Goal: Task Accomplishment & Management: Manage account settings

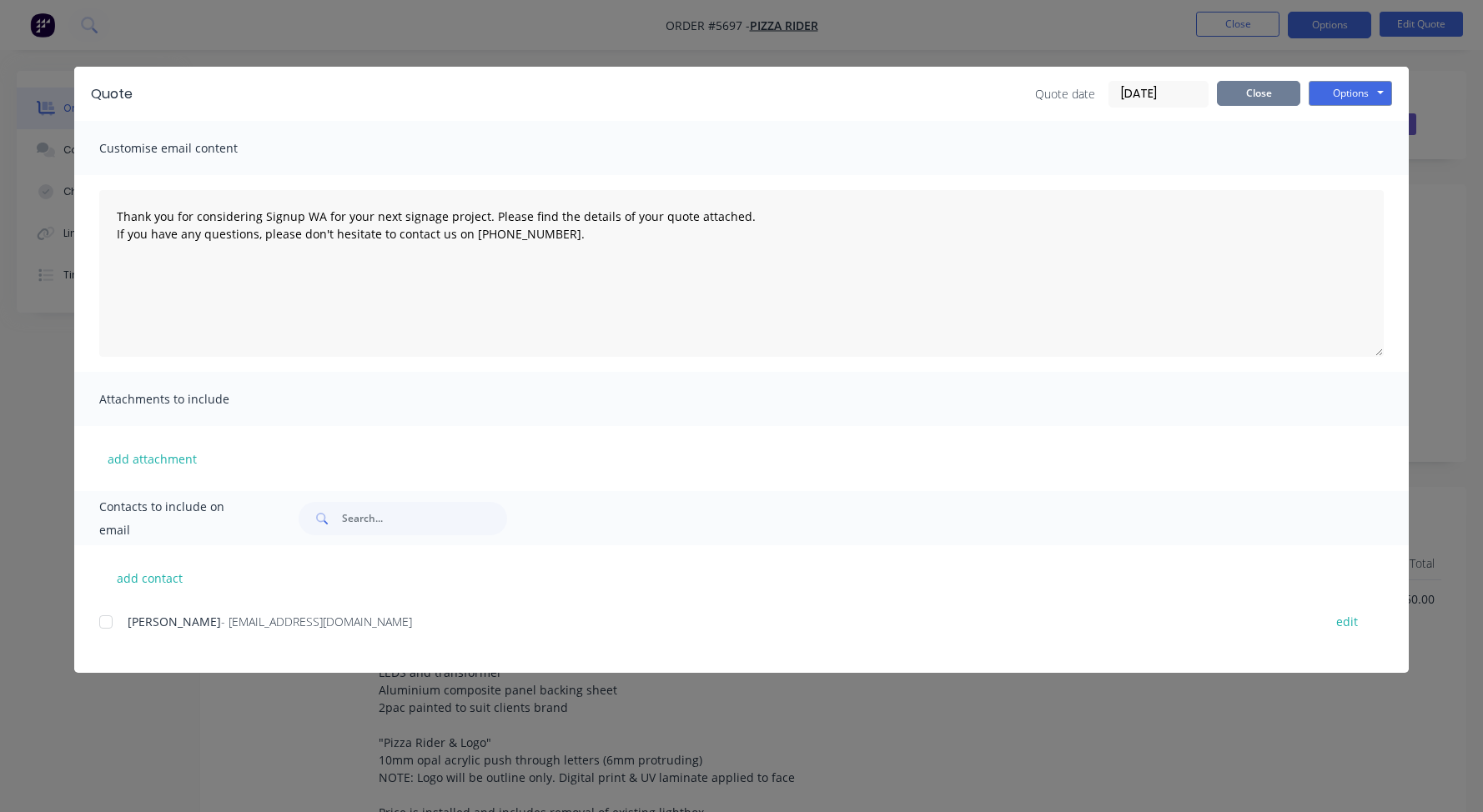
click at [1248, 89] on button "Close" at bounding box center [1258, 93] width 84 height 25
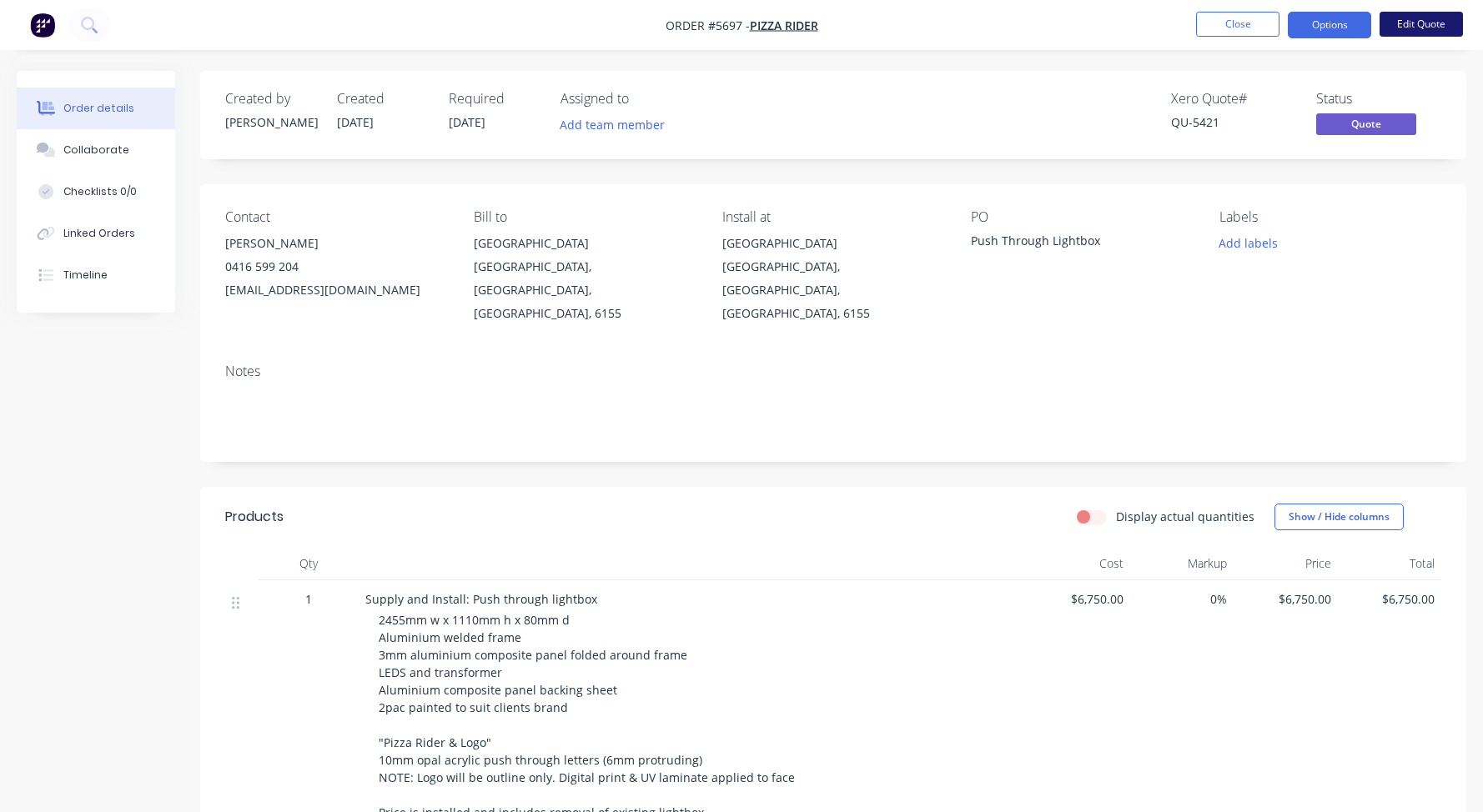
click at [1422, 24] on button "Edit Quote" at bounding box center [1421, 24] width 84 height 25
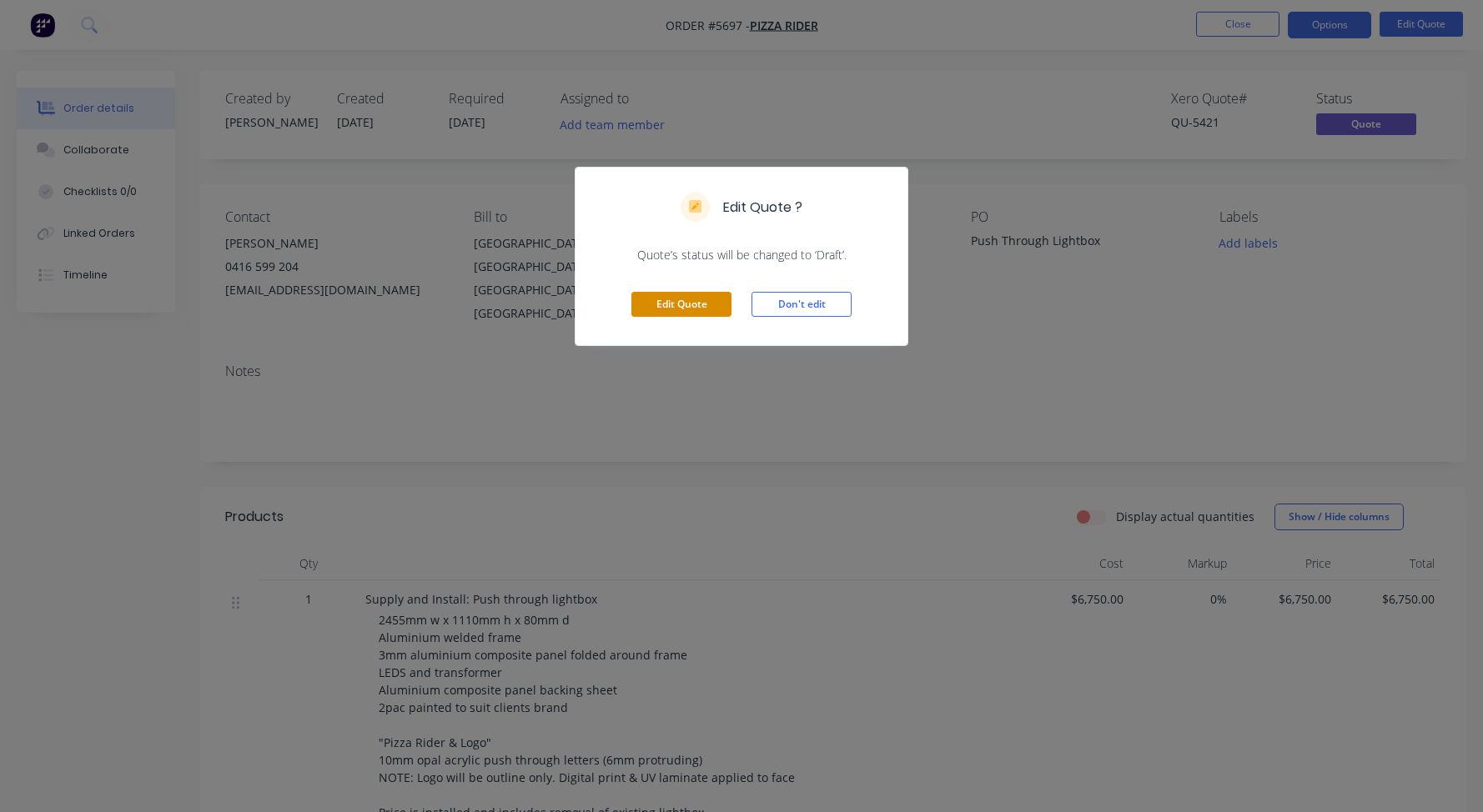
click at [682, 308] on button "Edit Quote" at bounding box center [682, 304] width 101 height 25
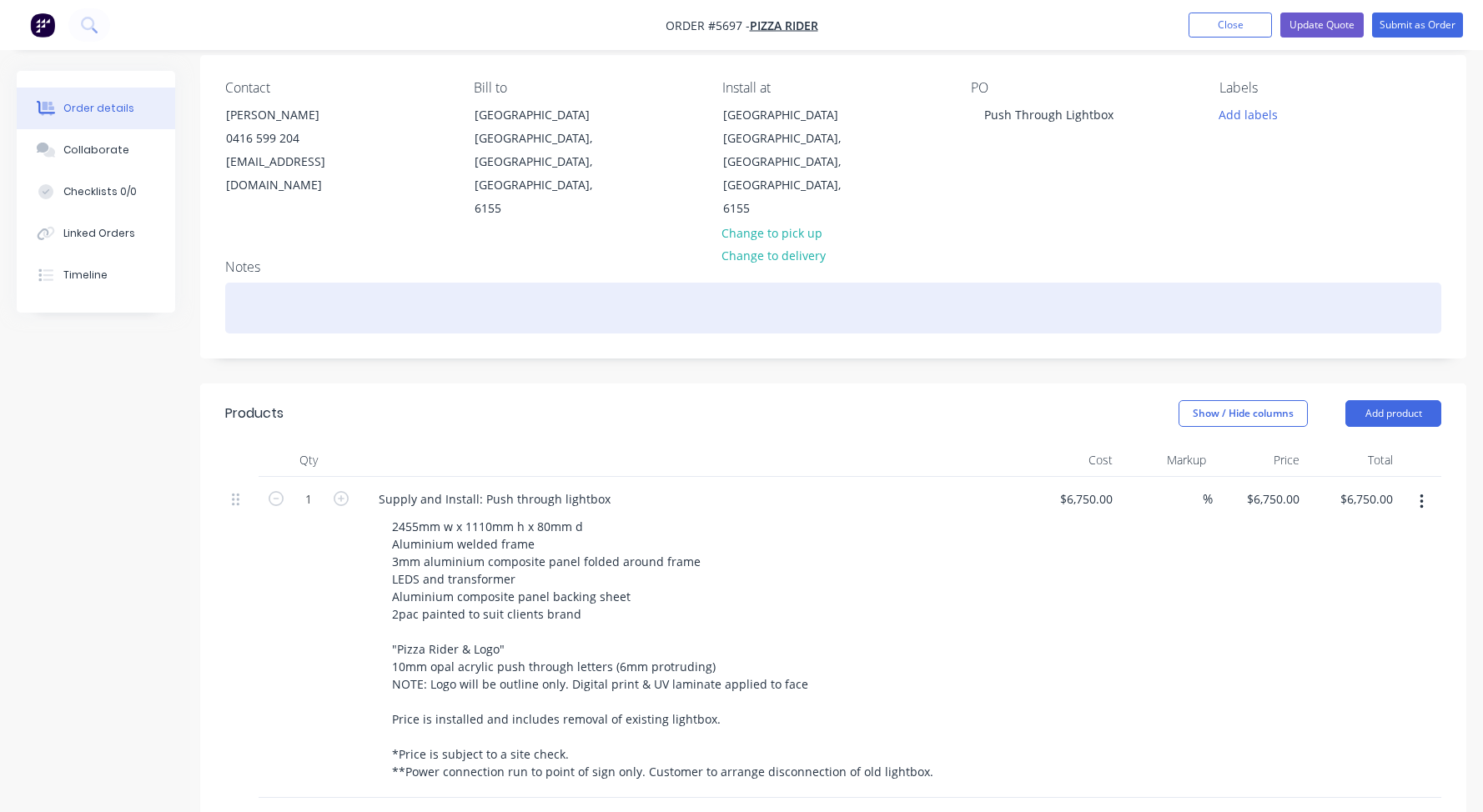
scroll to position [120, 0]
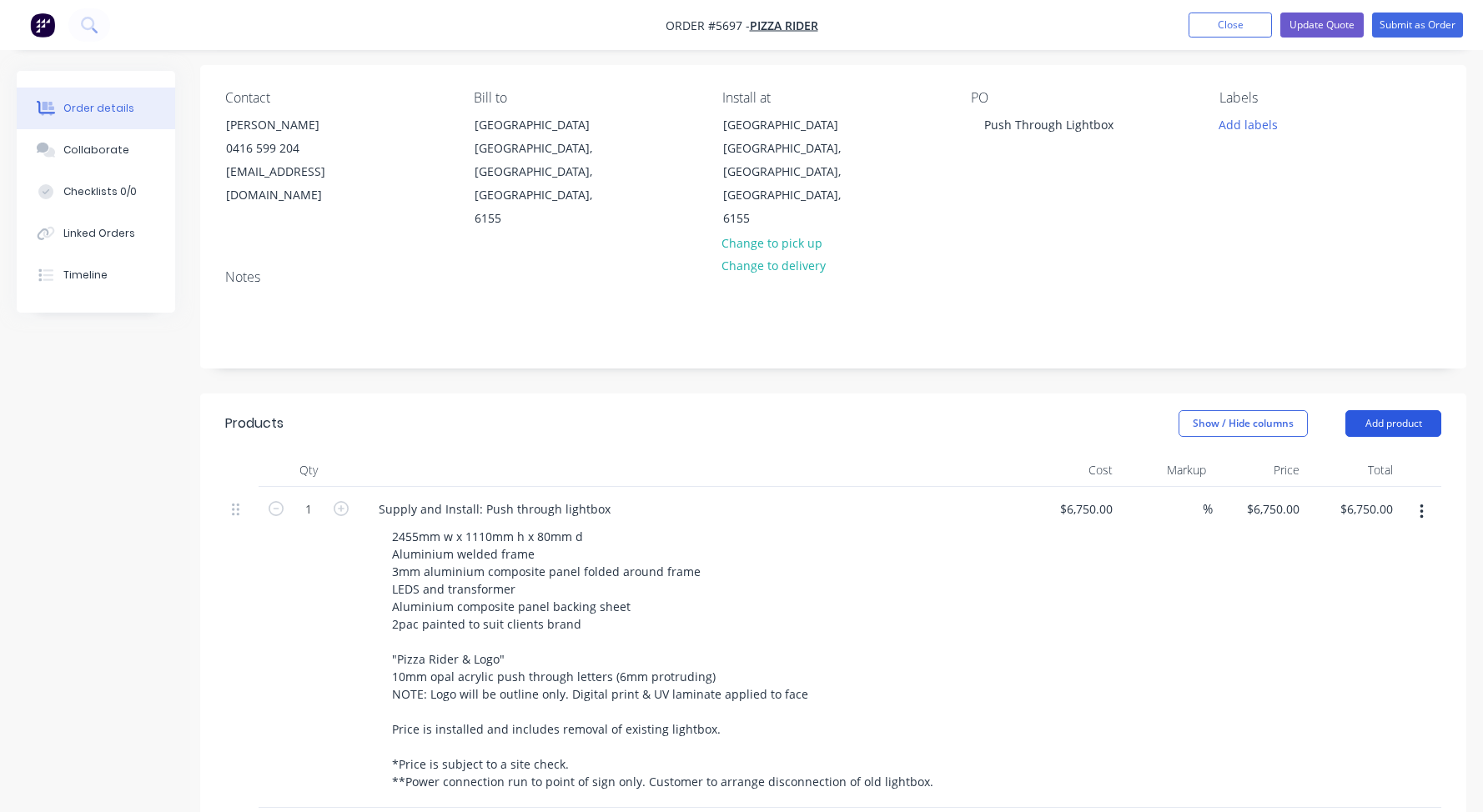
click at [1380, 410] on button "Add product" at bounding box center [1392, 423] width 96 height 27
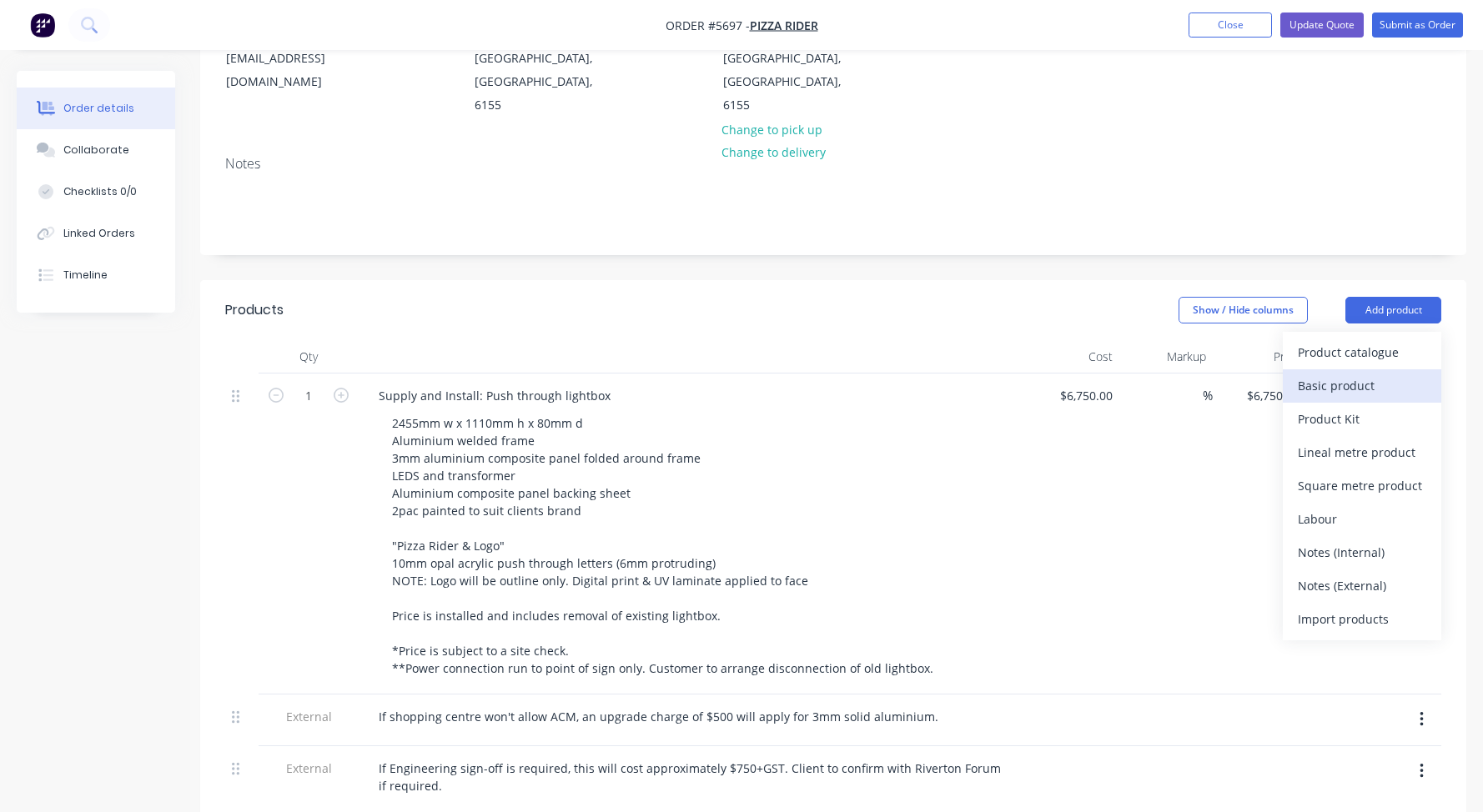
scroll to position [252, 0]
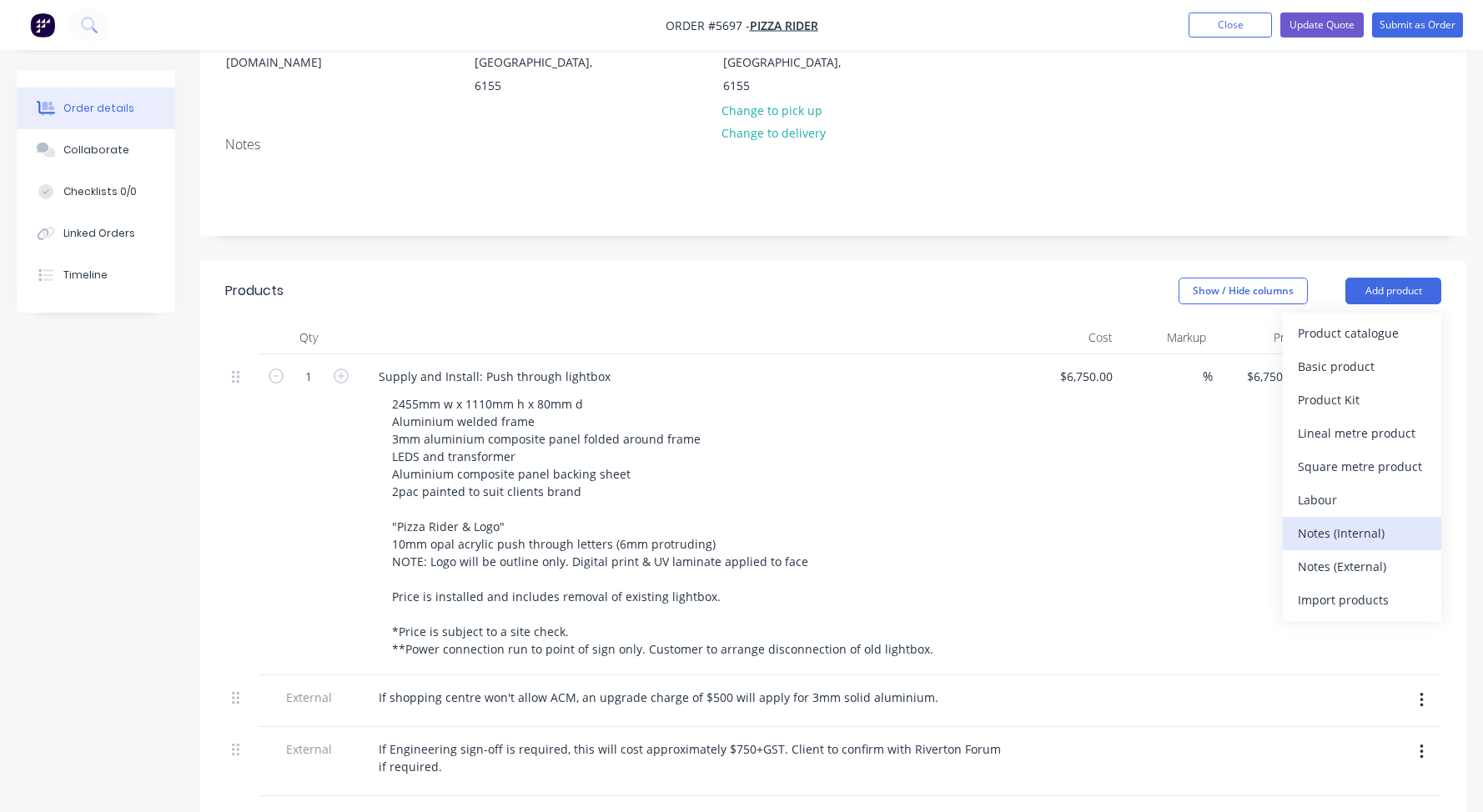
click at [1345, 521] on div "Notes (Internal)" at bounding box center [1362, 533] width 128 height 25
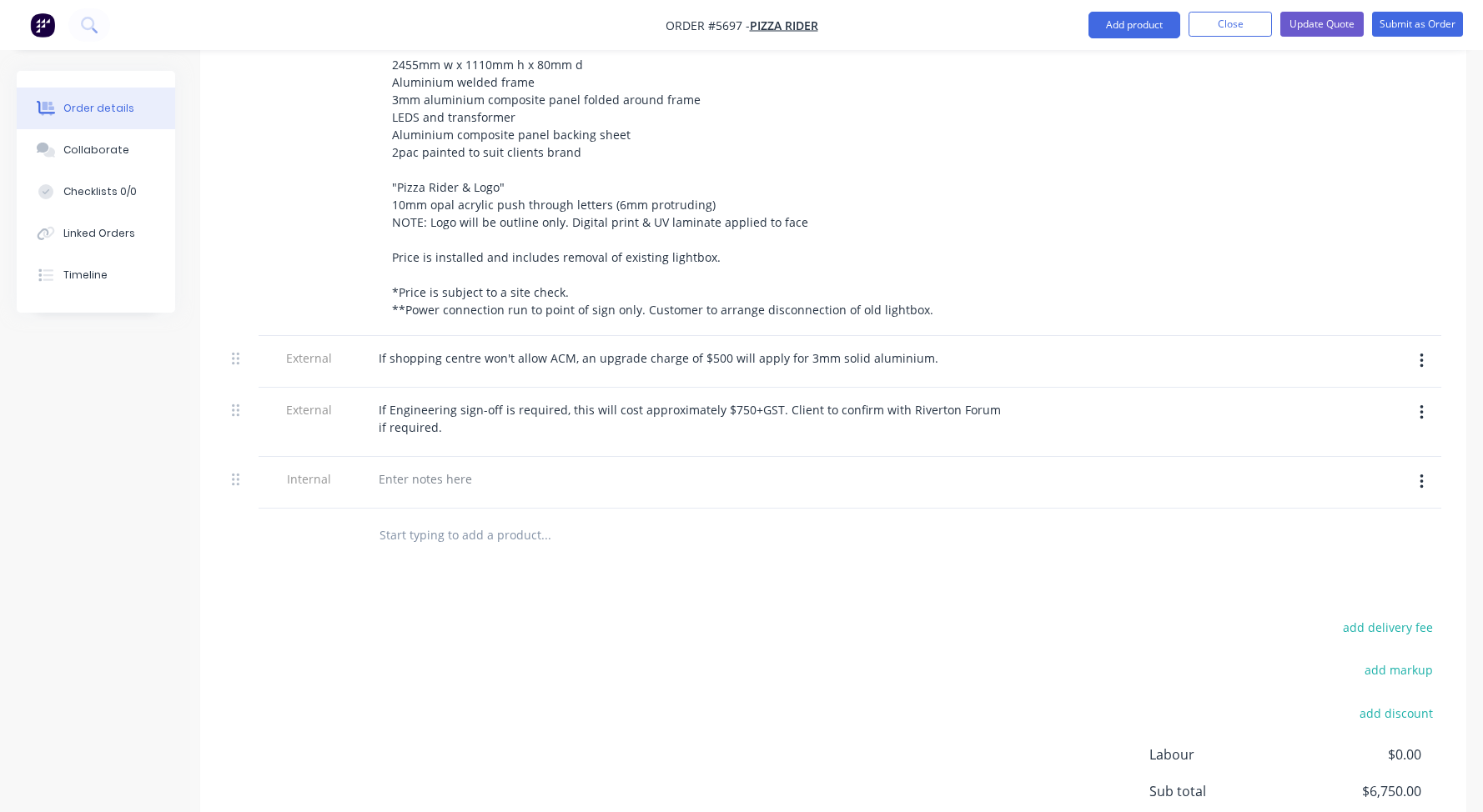
scroll to position [594, 0]
click at [410, 465] on div at bounding box center [426, 477] width 120 height 25
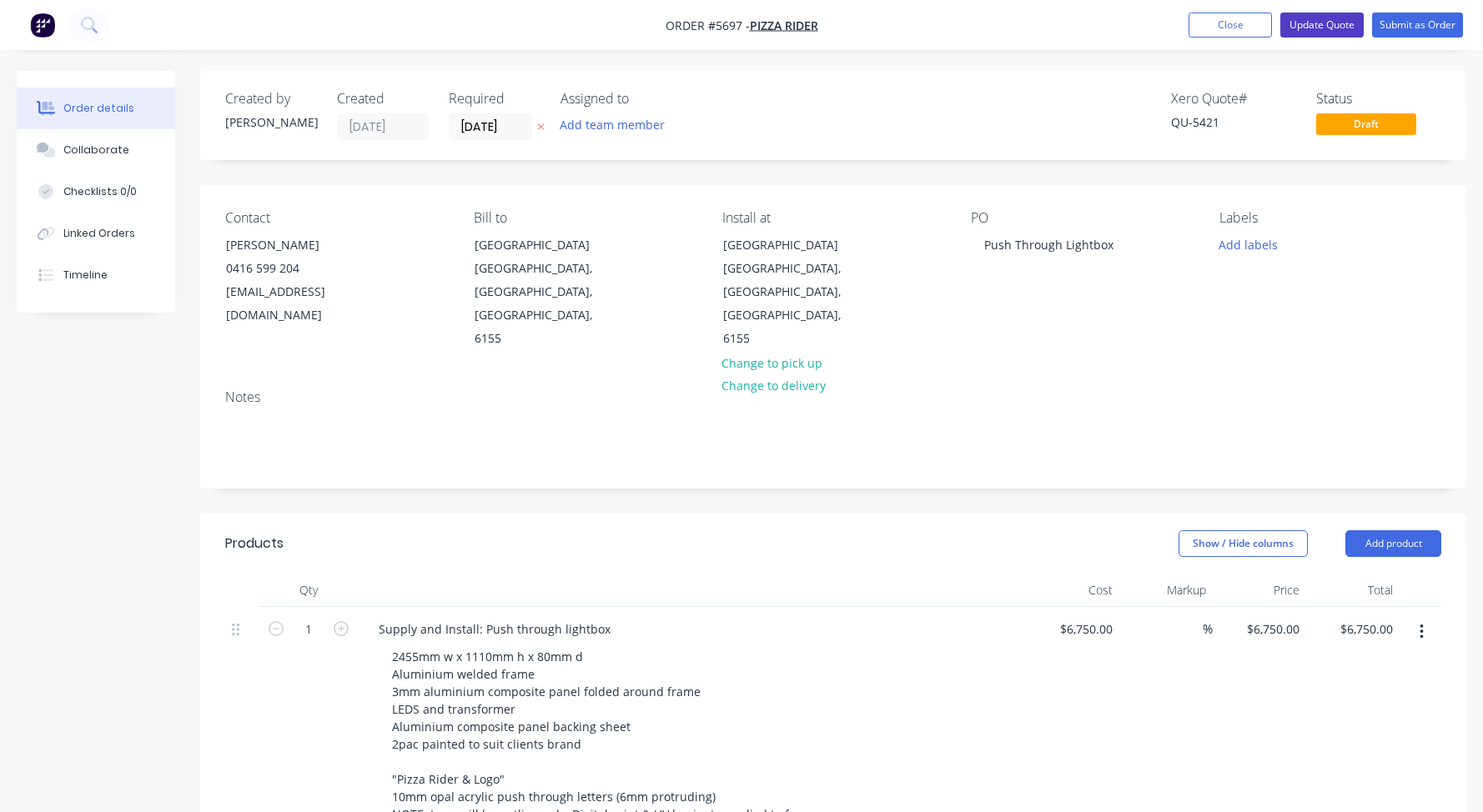
scroll to position [0, 0]
click at [1315, 32] on button "Update Quote" at bounding box center [1321, 25] width 84 height 25
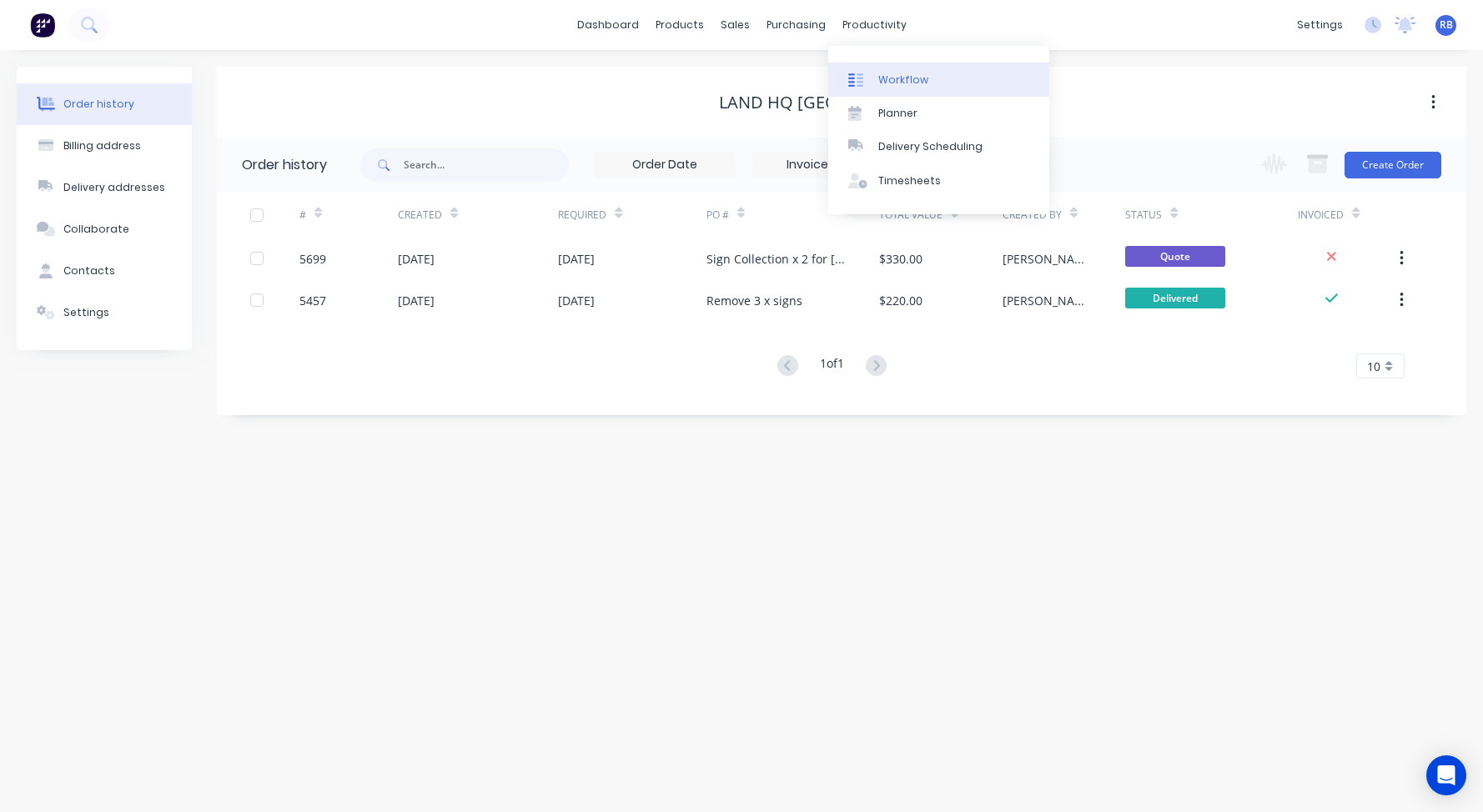
click at [926, 85] on link "Workflow" at bounding box center [939, 79] width 221 height 34
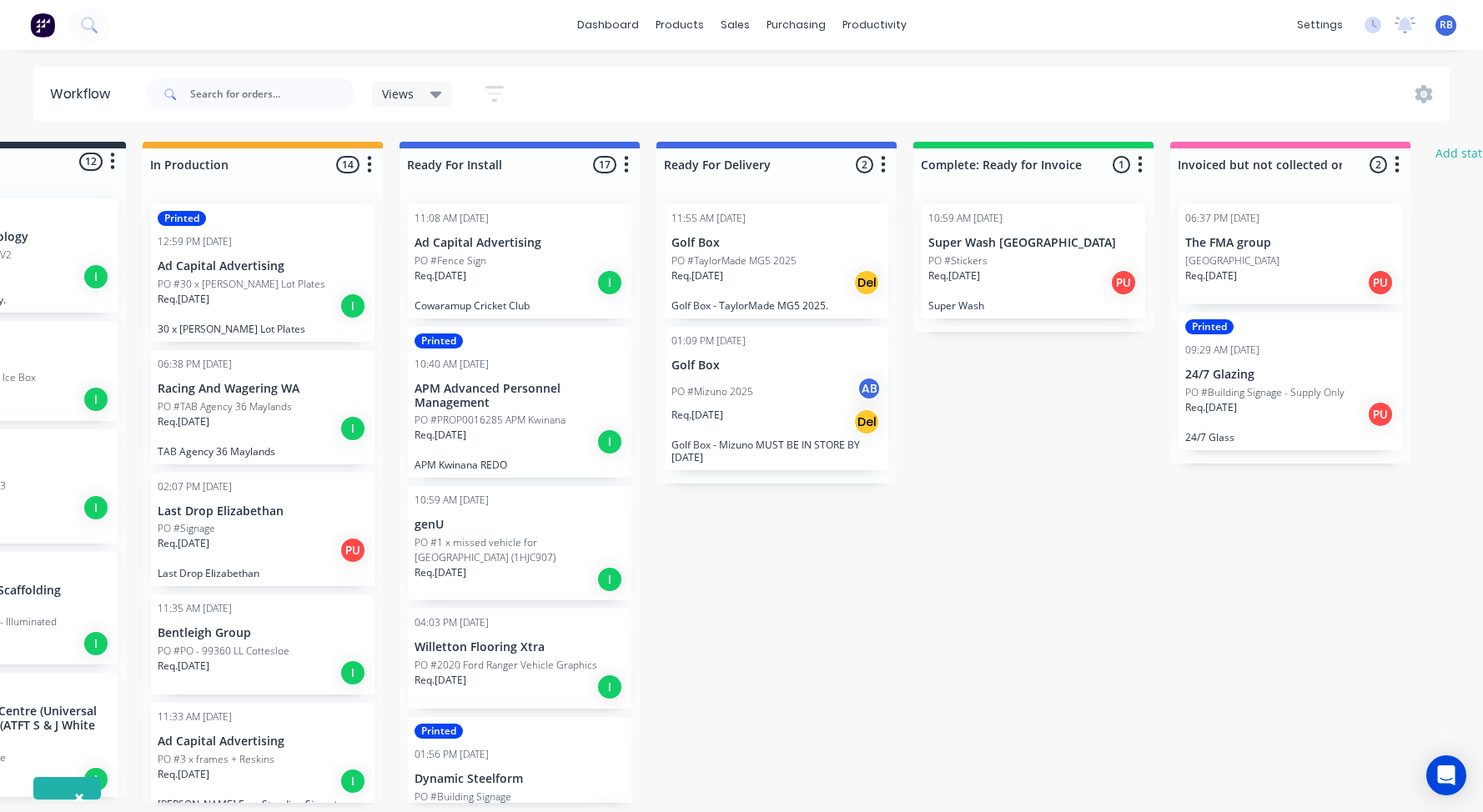
scroll to position [0, 151]
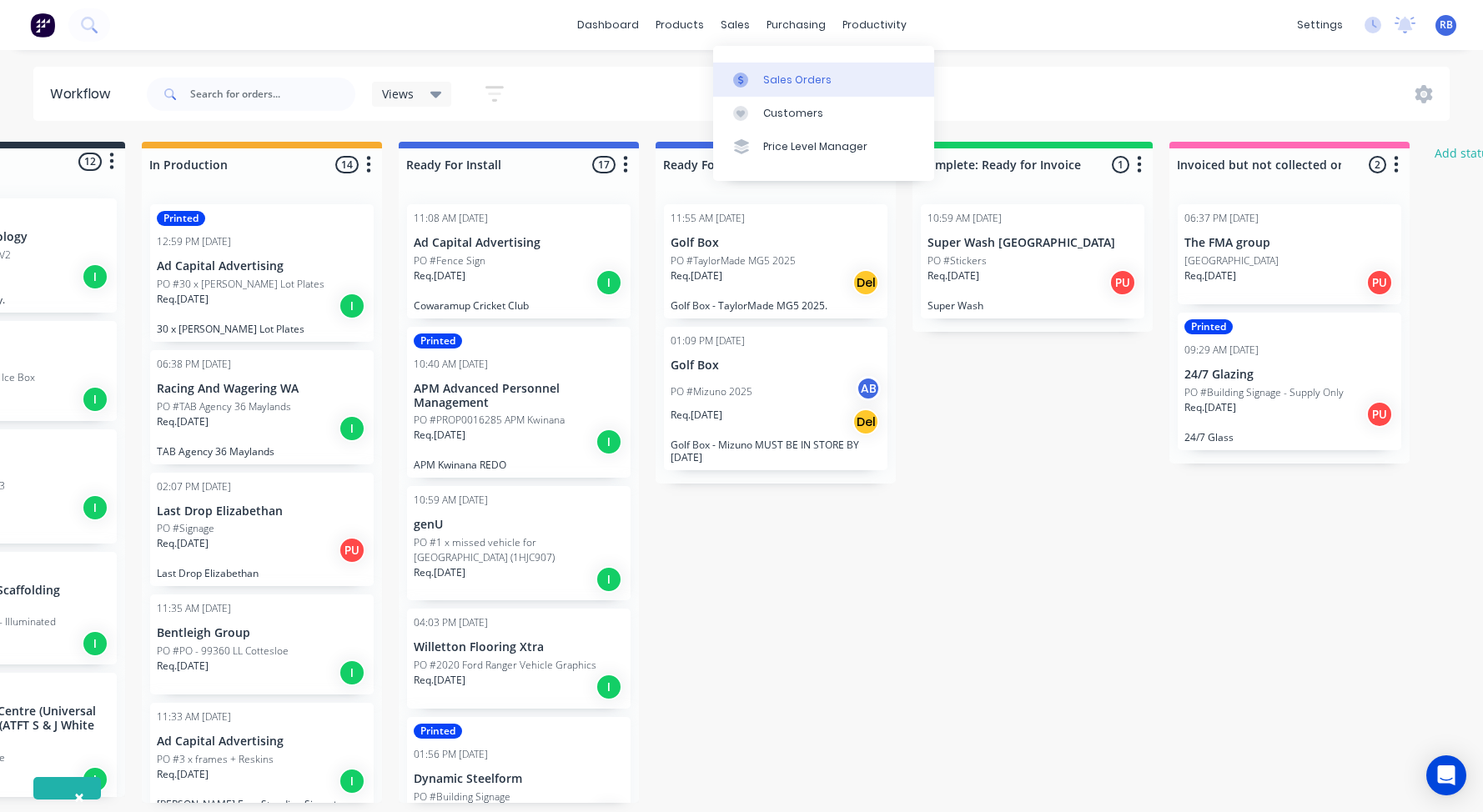
click at [790, 77] on div "Sales Orders" at bounding box center [797, 80] width 68 height 15
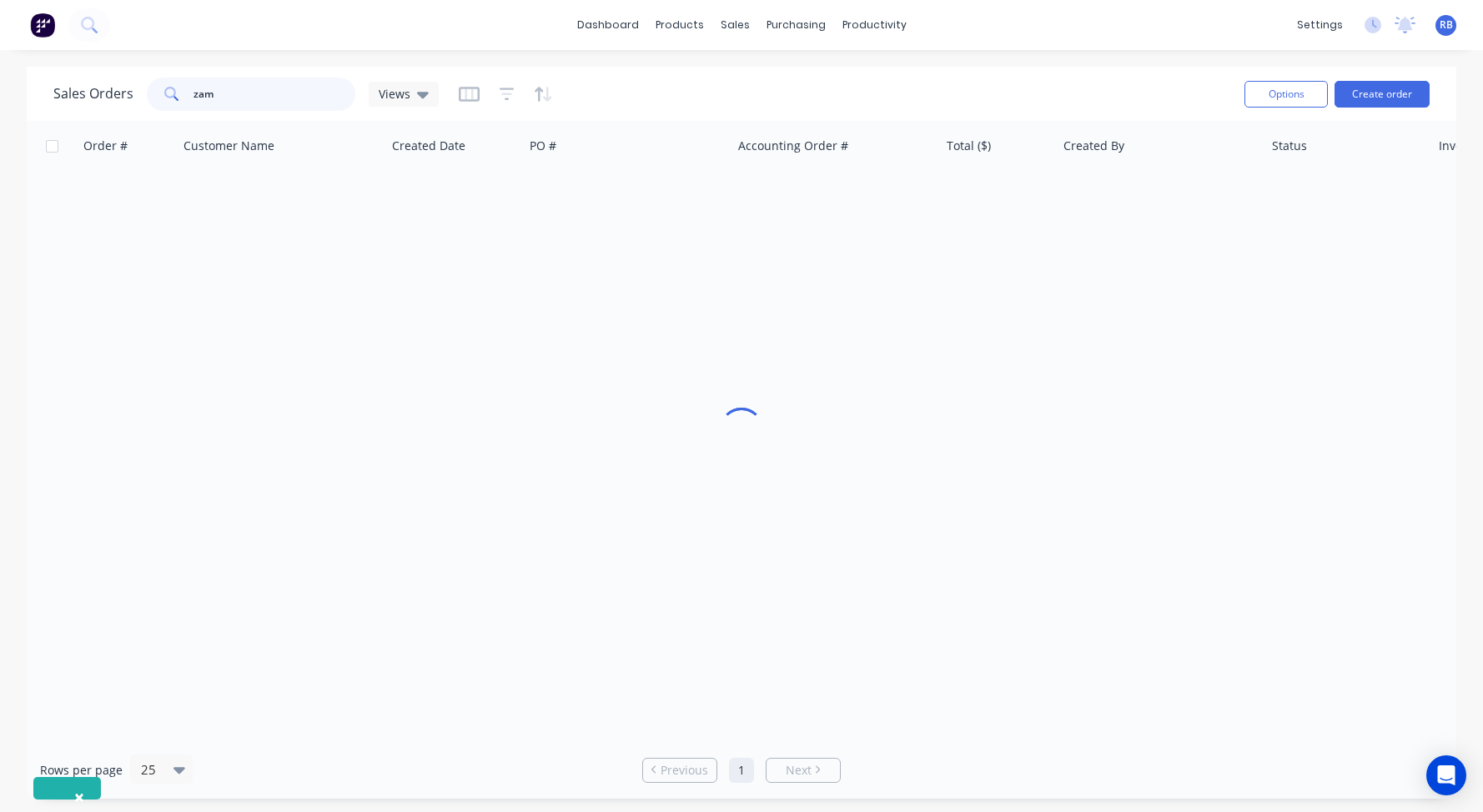
drag, startPoint x: 236, startPoint y: 95, endPoint x: 123, endPoint y: 94, distance: 113.0
click at [123, 94] on div "Sales Orders zam Views" at bounding box center [245, 95] width 385 height 34
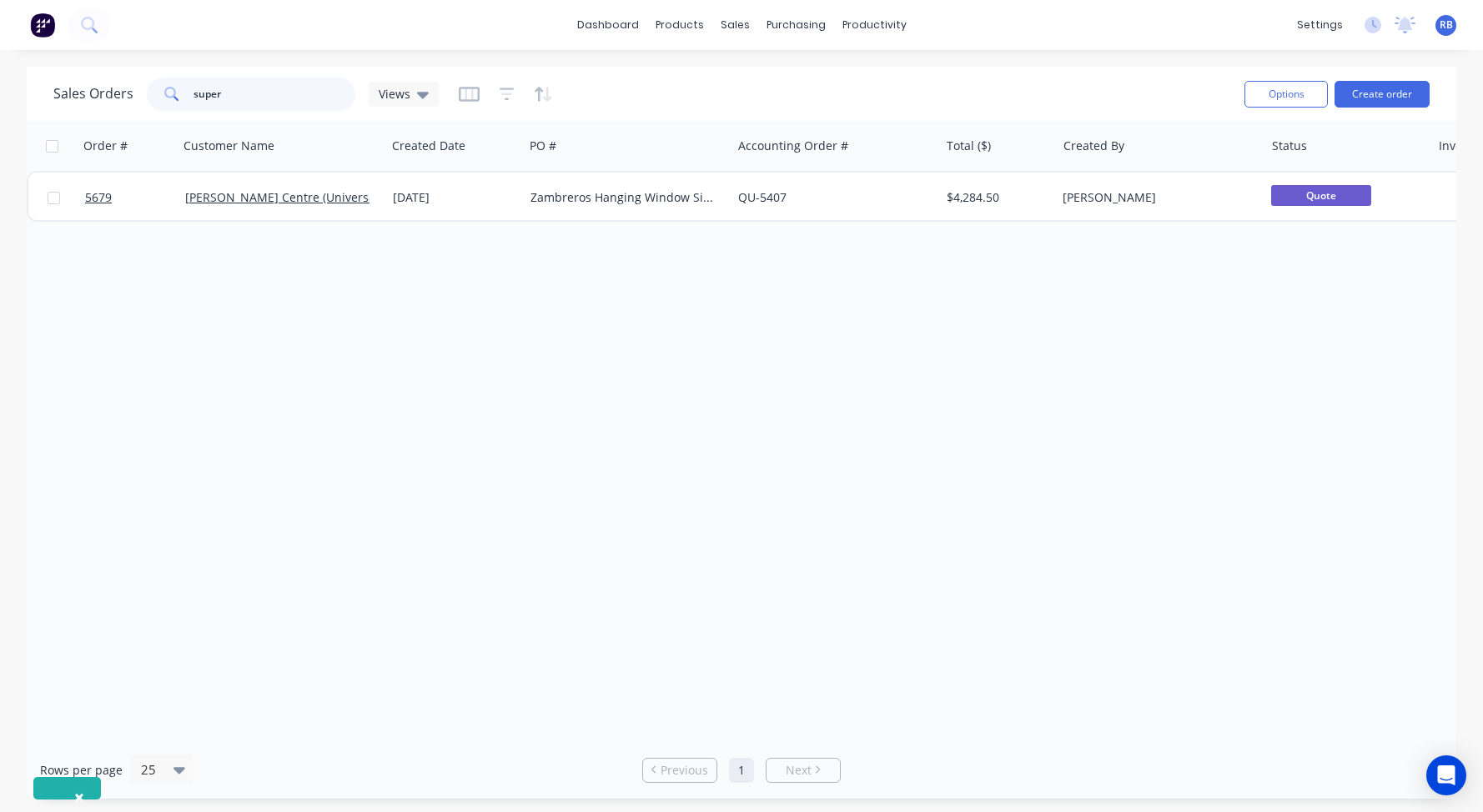
type input "super"
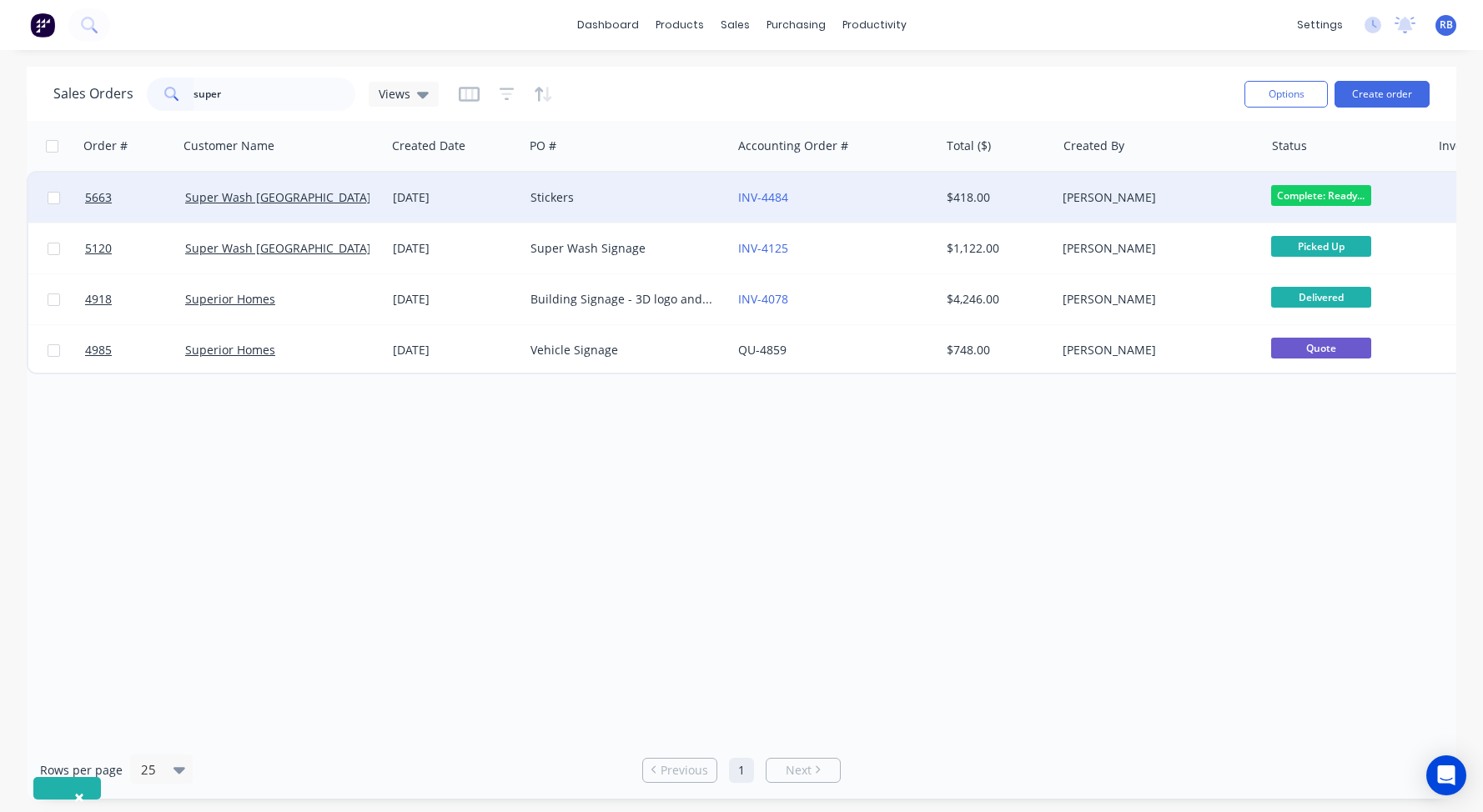
click at [654, 187] on div "Stickers" at bounding box center [628, 197] width 208 height 50
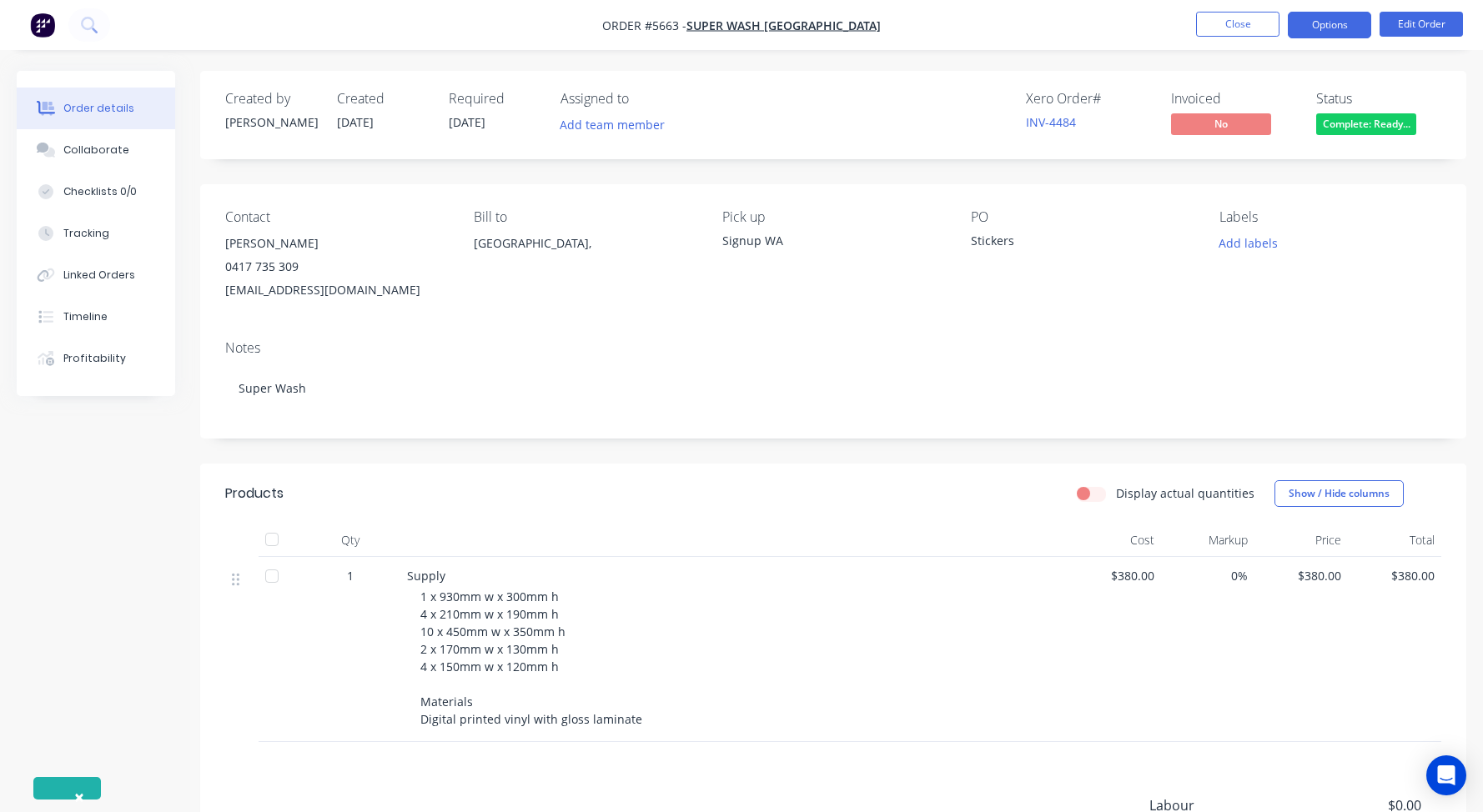
click at [1307, 25] on button "Options" at bounding box center [1329, 25] width 84 height 27
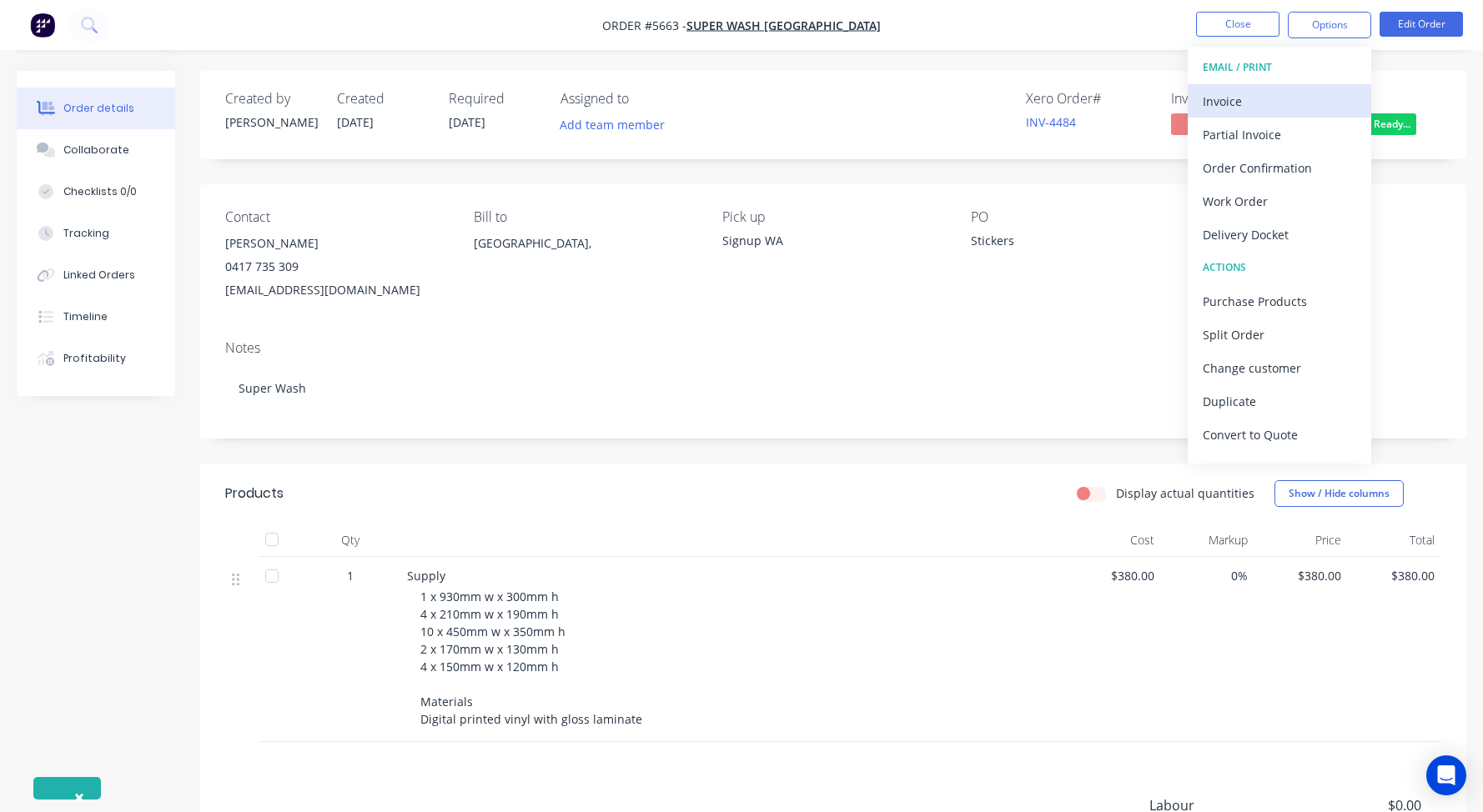
click at [1227, 100] on div "Invoice" at bounding box center [1280, 102] width 154 height 25
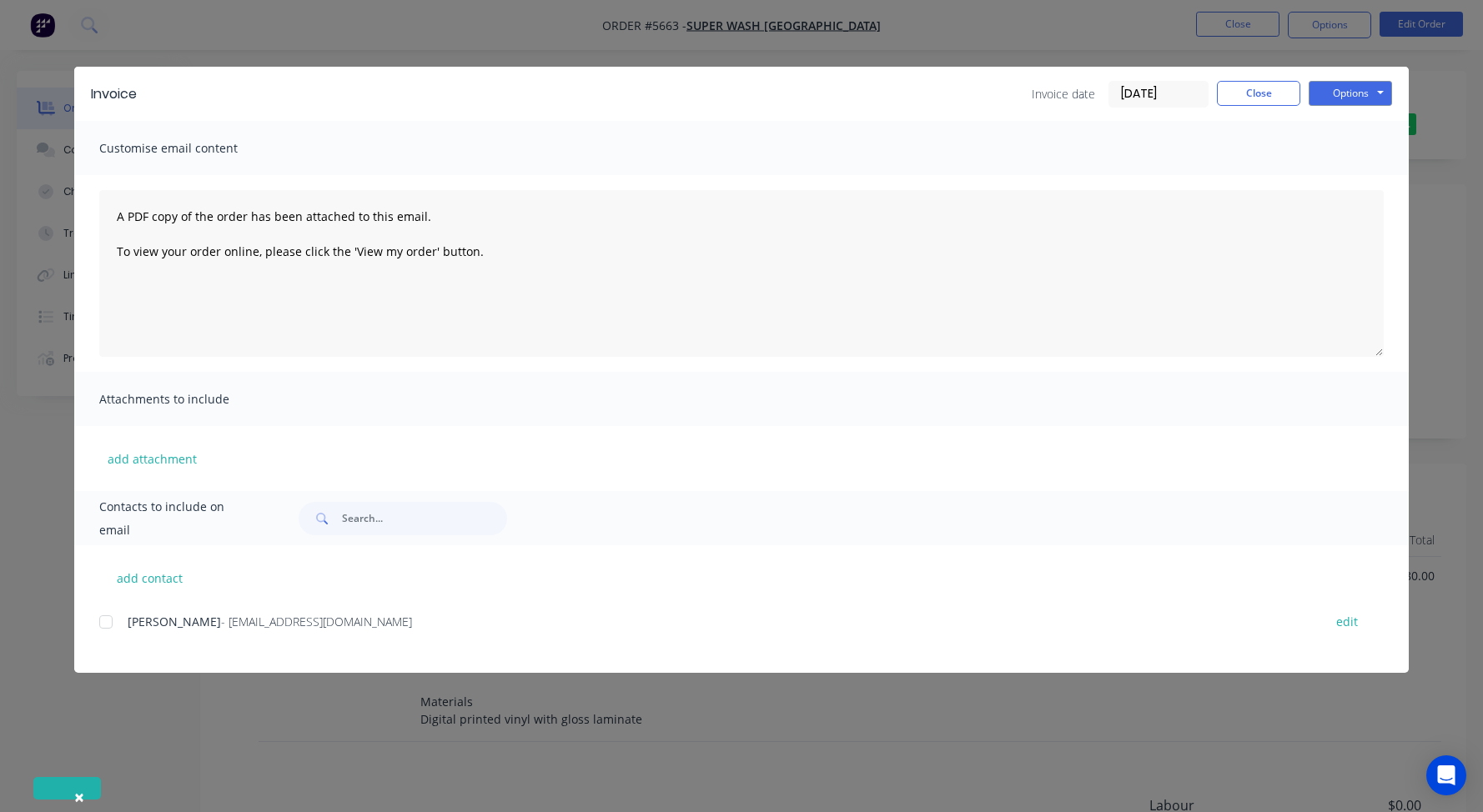
click at [105, 620] on div at bounding box center [106, 623] width 34 height 34
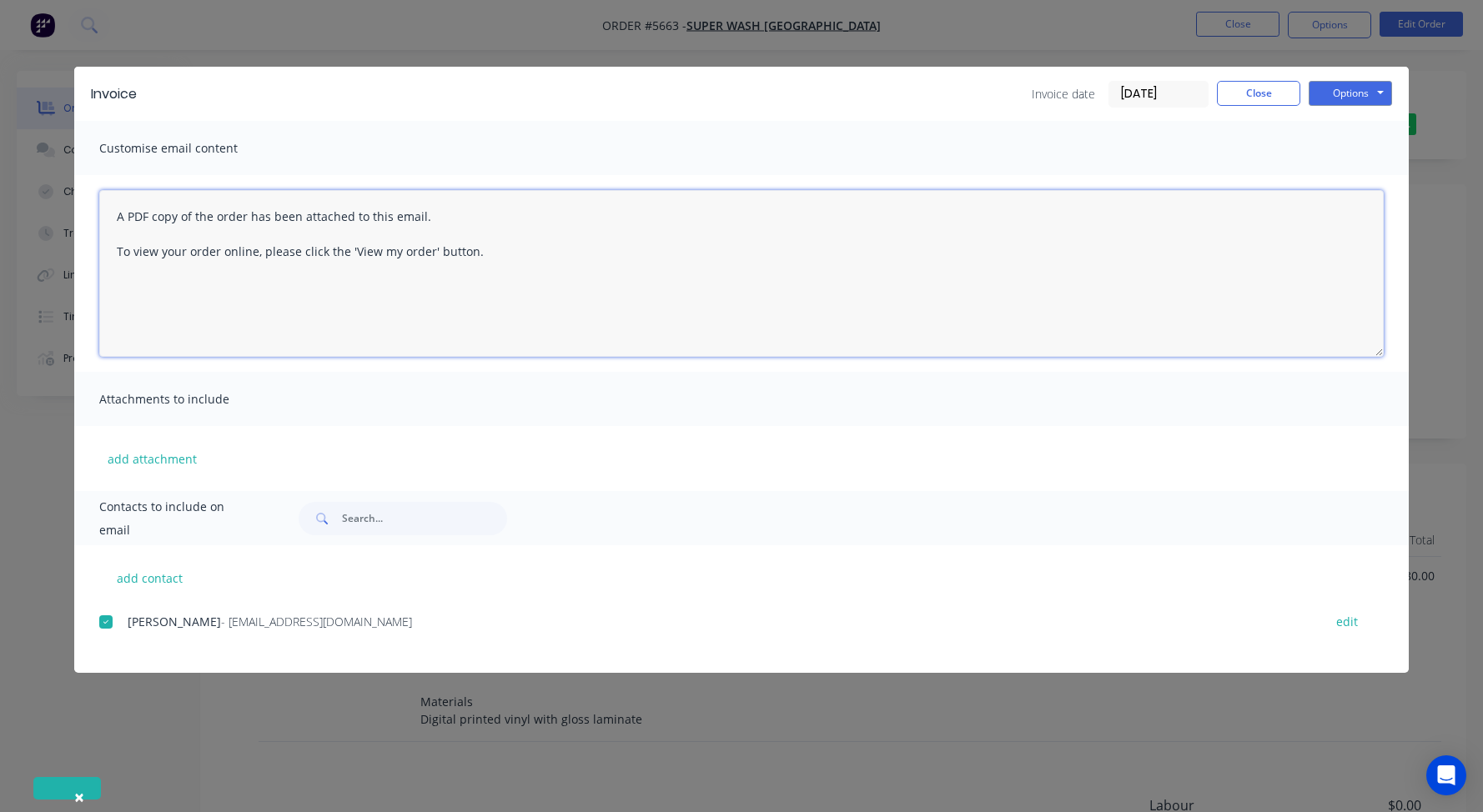
click at [109, 218] on textarea "A PDF copy of the order has been attached to this email. To view your order onl…" at bounding box center [742, 273] width 1285 height 167
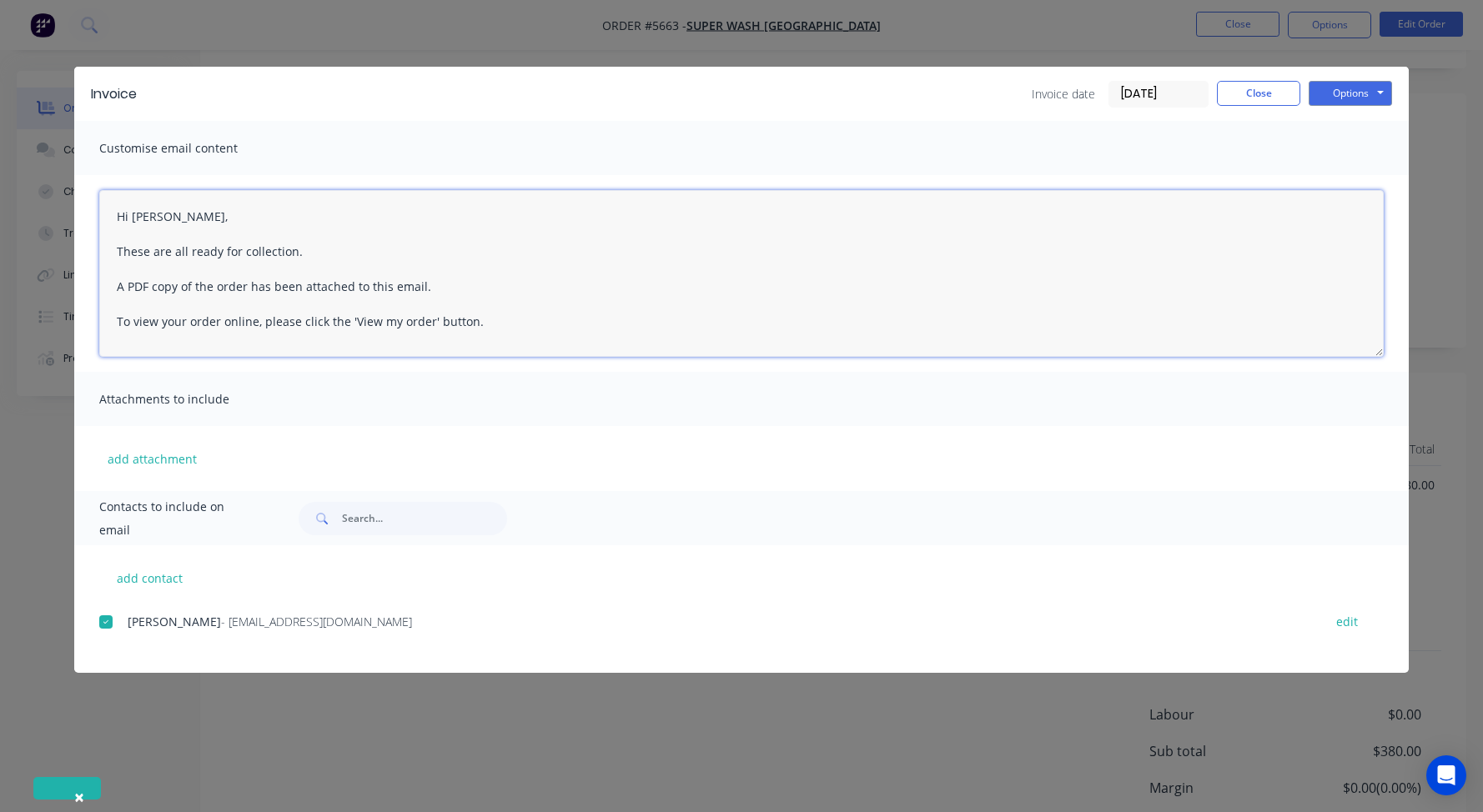
scroll to position [107, 0]
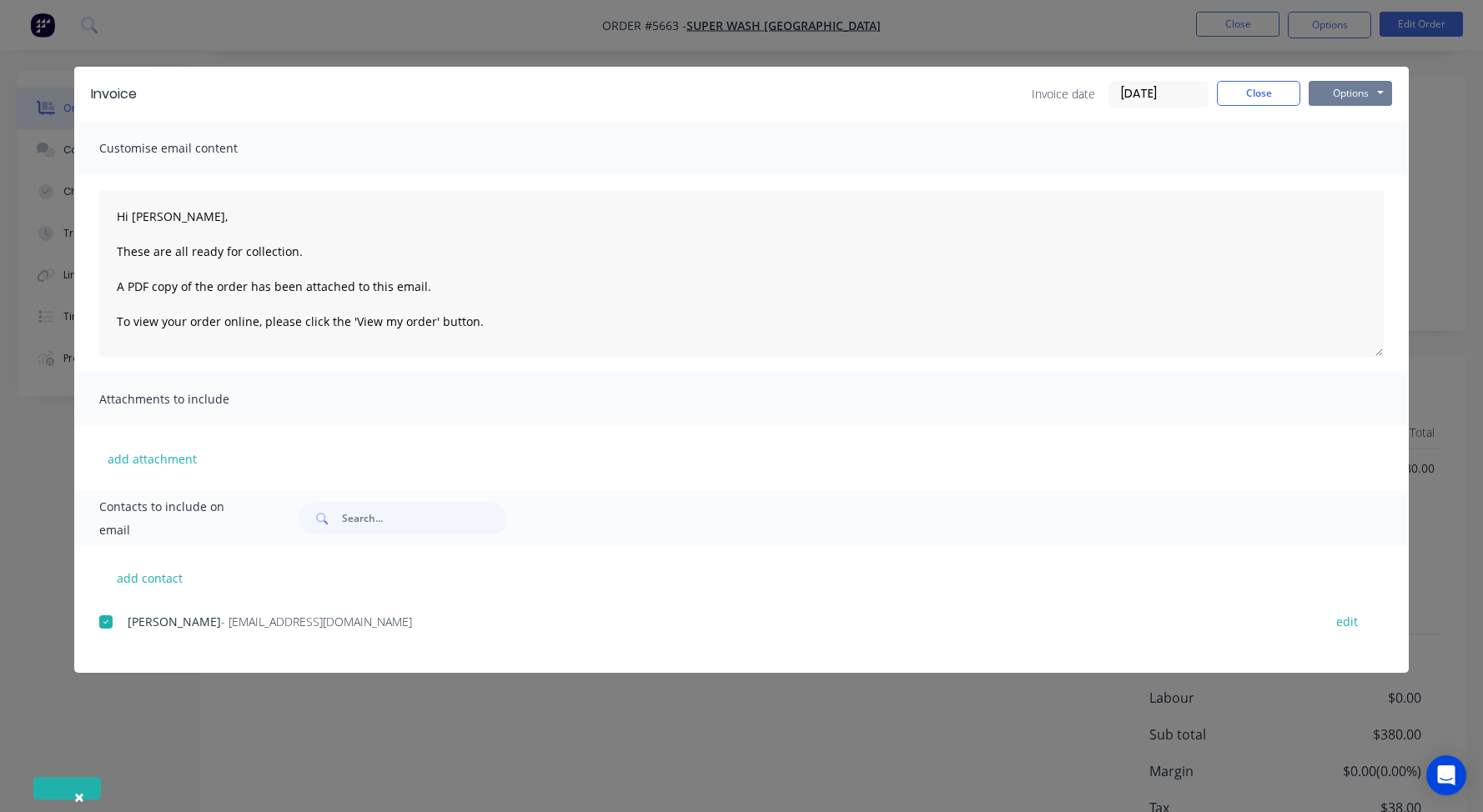
click at [1341, 96] on button "Options" at bounding box center [1350, 93] width 84 height 25
click at [1366, 179] on button "Email" at bounding box center [1362, 178] width 106 height 28
type textarea "A PDF copy of the order has been attached to this email. To view your order onl…"
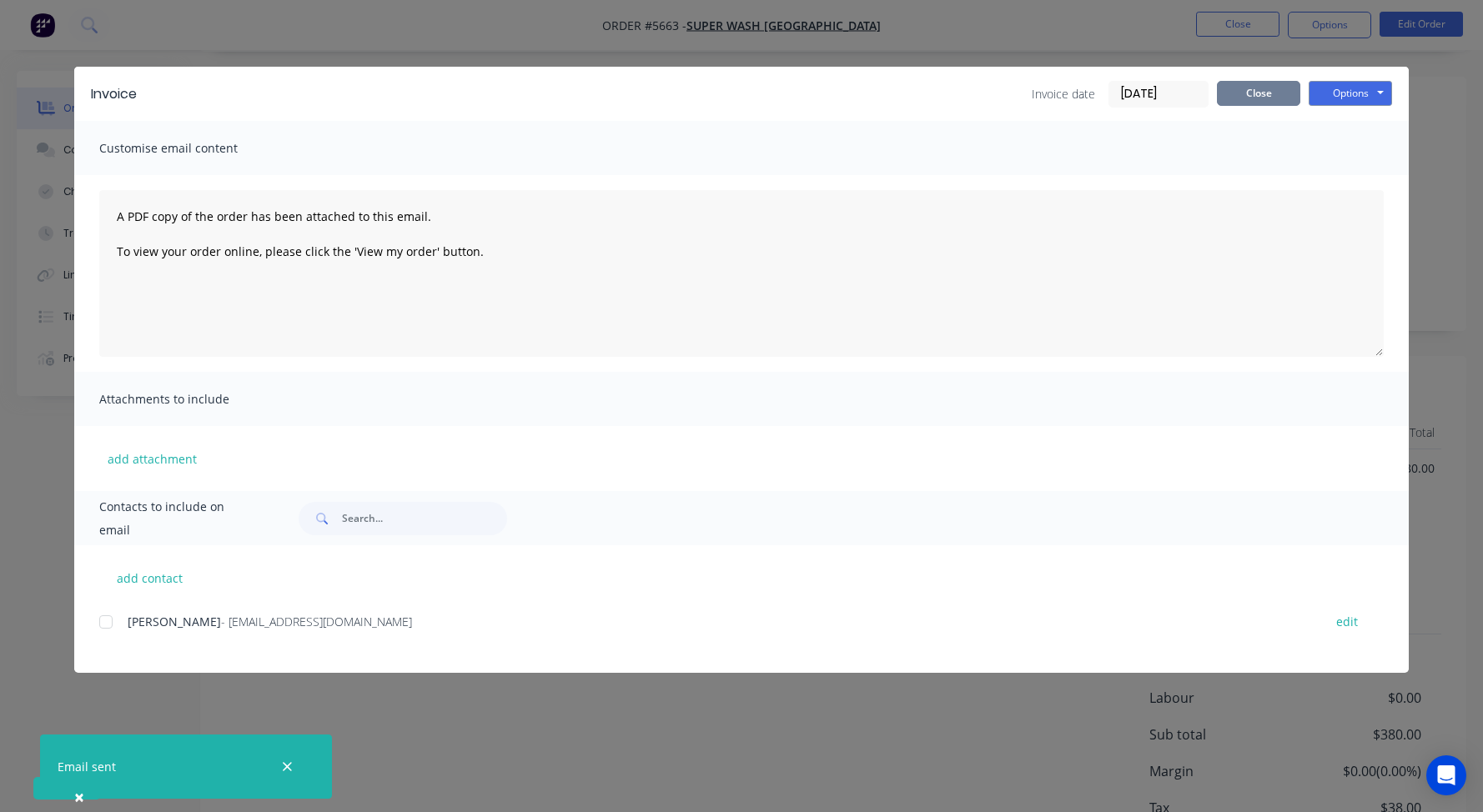
click at [1239, 97] on button "Close" at bounding box center [1258, 93] width 84 height 25
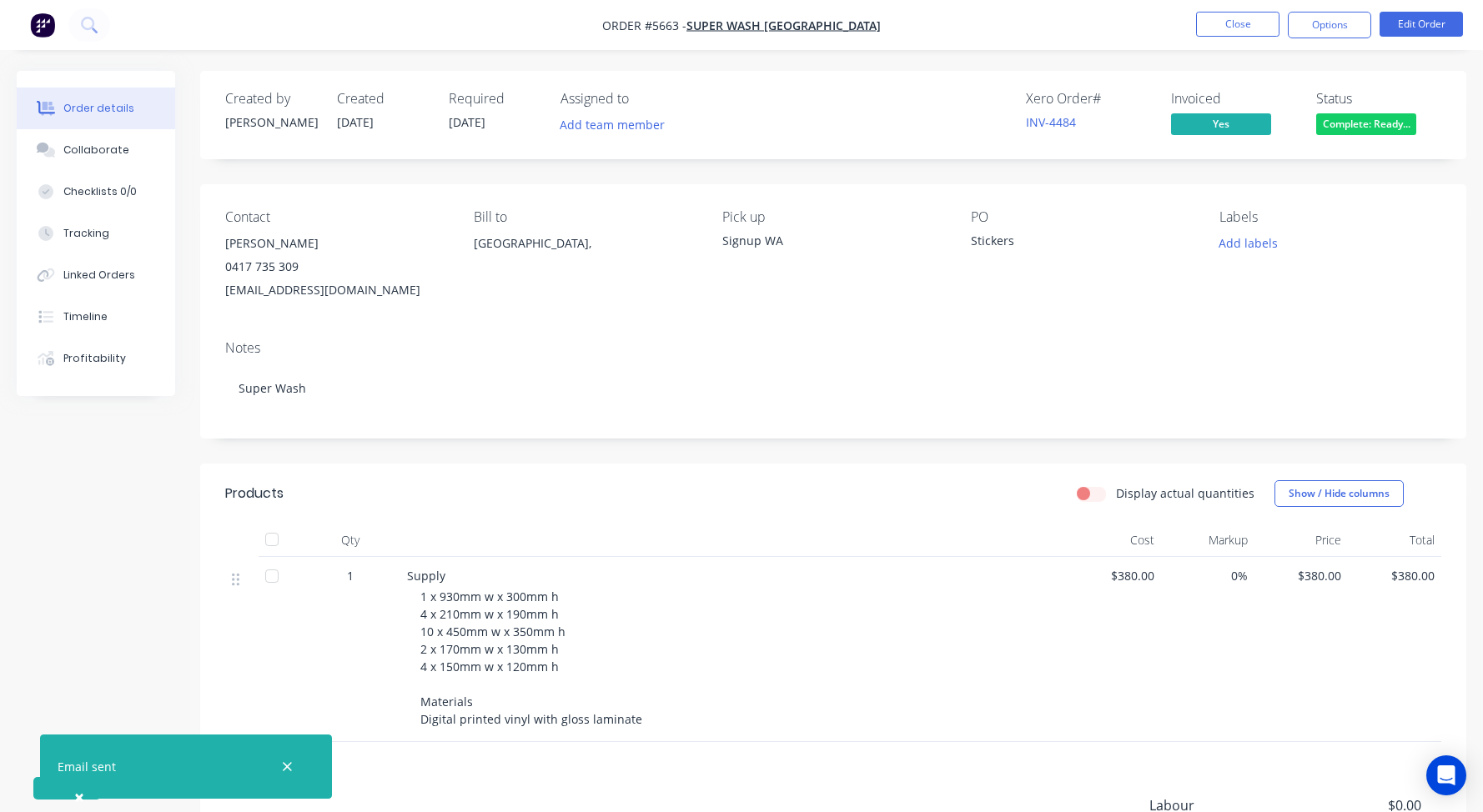
scroll to position [0, 0]
click at [1372, 130] on span "Complete: Ready..." at bounding box center [1367, 123] width 101 height 21
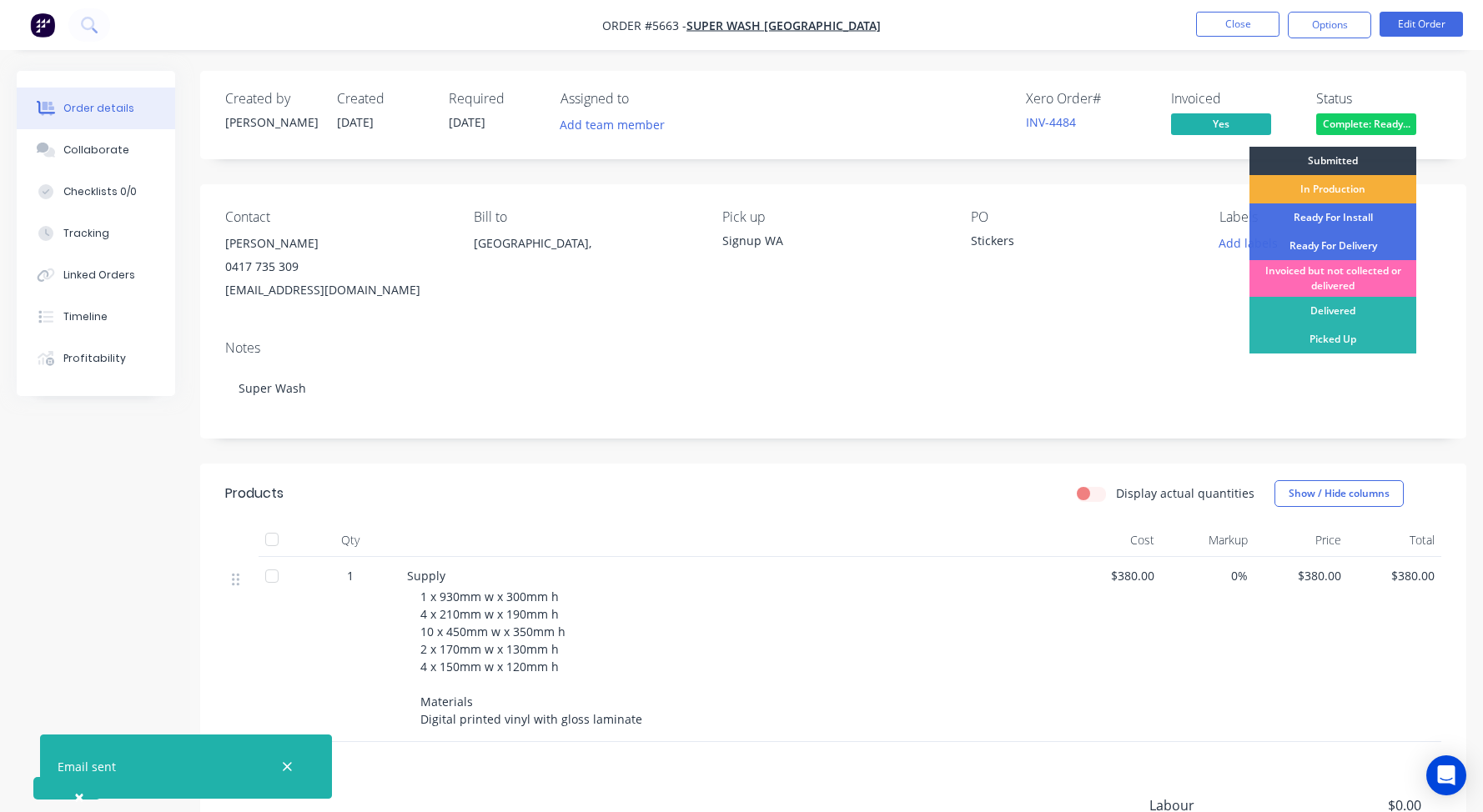
click at [1300, 276] on div "Invoiced but not collected or delivered" at bounding box center [1332, 278] width 167 height 36
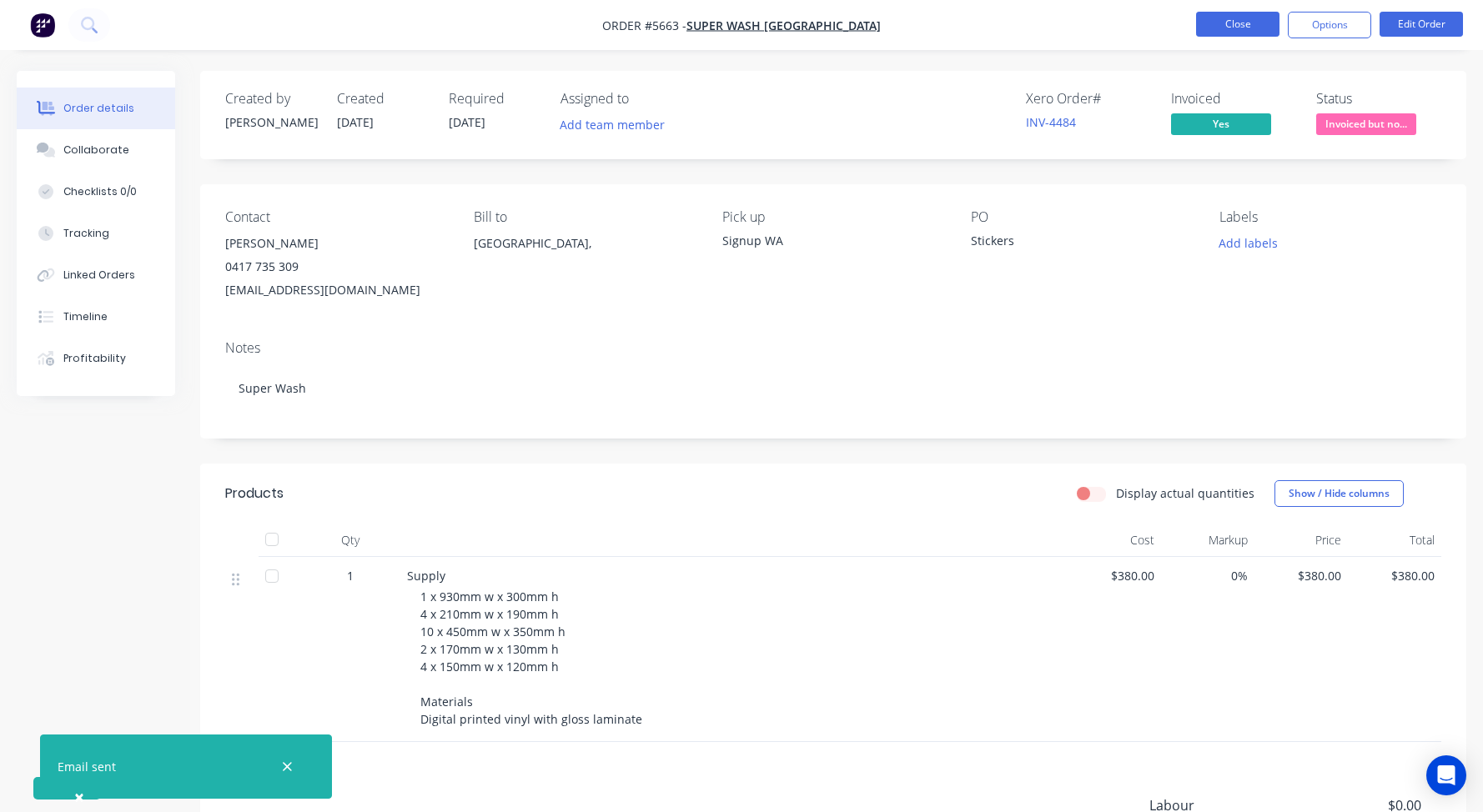
click at [1227, 17] on button "Close" at bounding box center [1238, 24] width 84 height 25
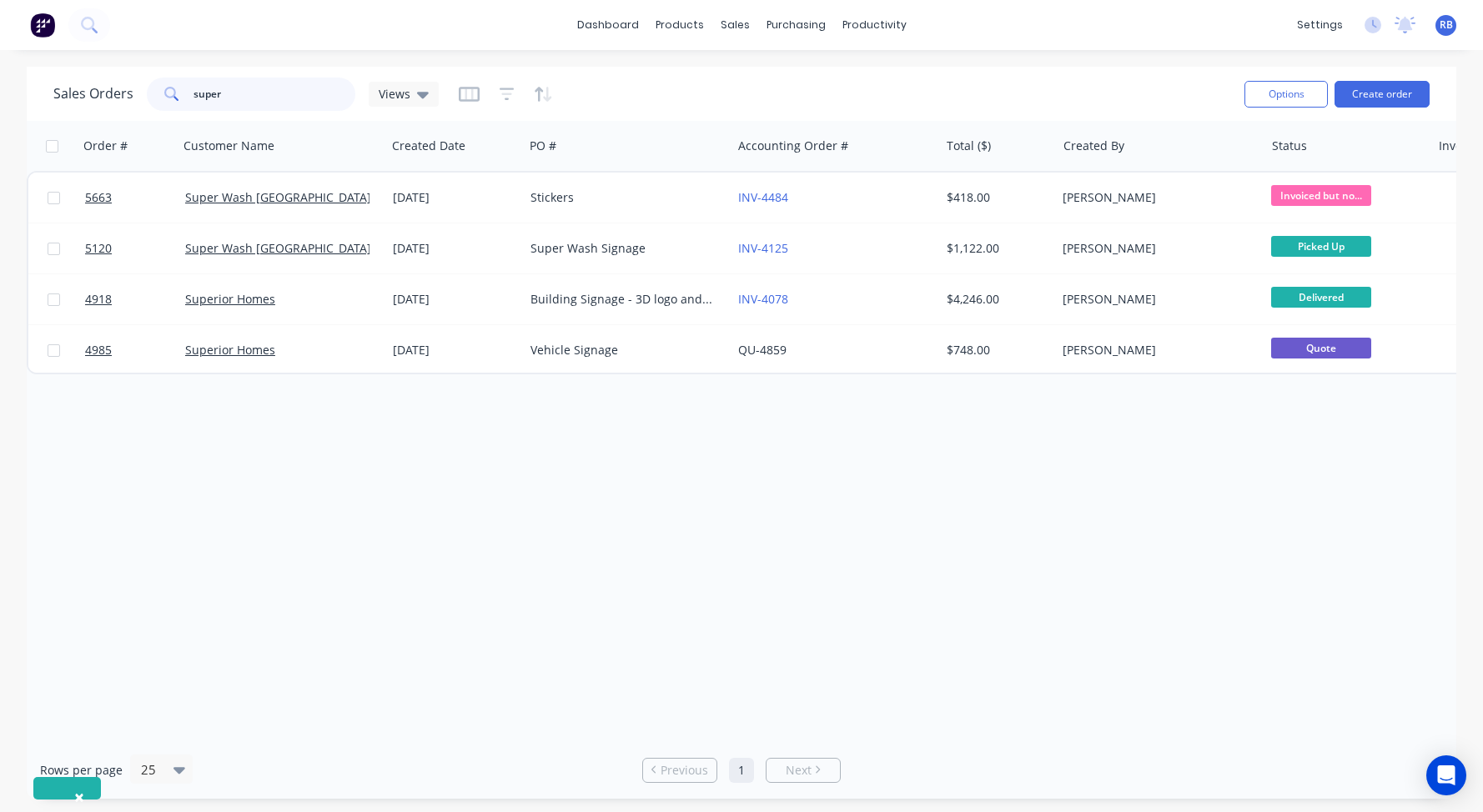
drag, startPoint x: 231, startPoint y: 97, endPoint x: 65, endPoint y: 97, distance: 166.0
click at [67, 97] on div "Sales Orders super Views" at bounding box center [245, 95] width 385 height 34
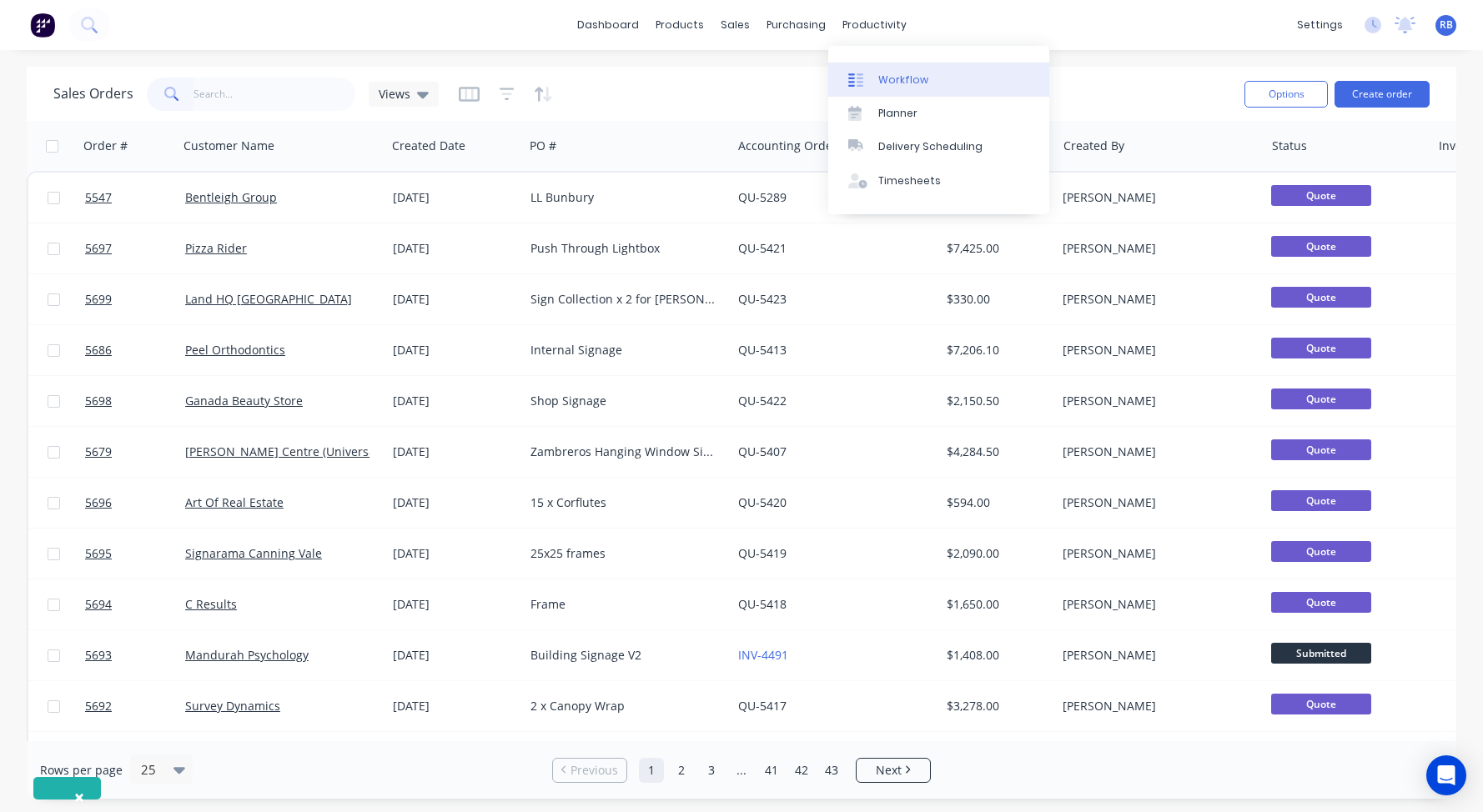
click at [910, 69] on link "Workflow" at bounding box center [939, 79] width 221 height 34
